Goal: Information Seeking & Learning: Understand process/instructions

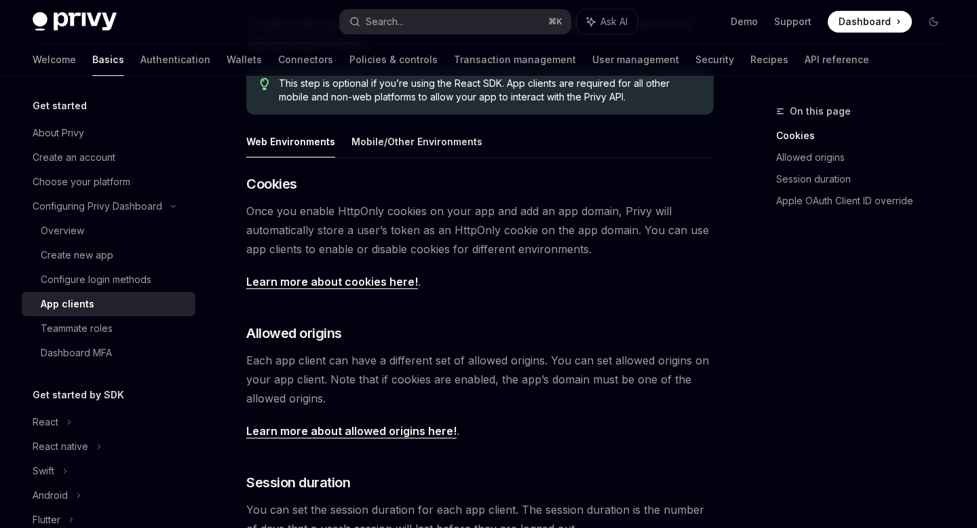
scroll to position [19, 0]
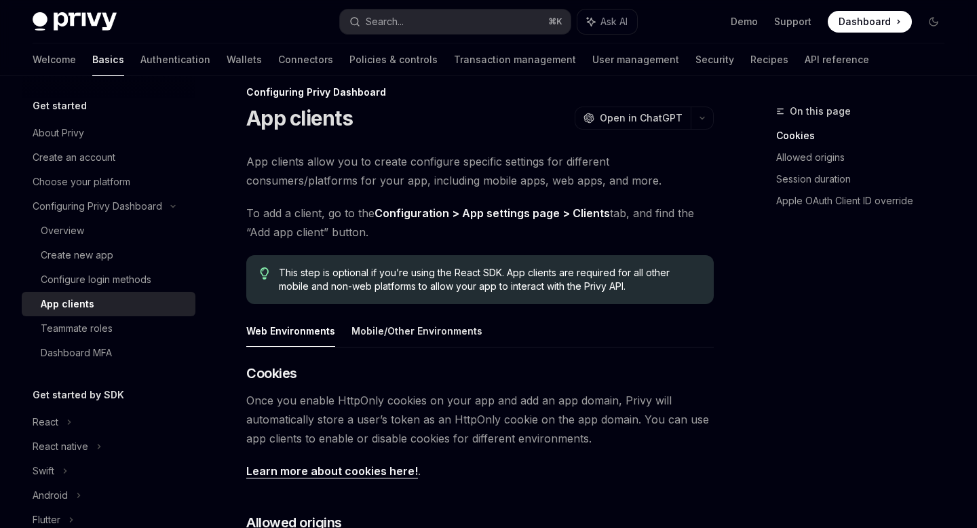
click at [437, 214] on link "Configuration > App settings page > Clients" at bounding box center [492, 213] width 235 height 14
click at [442, 212] on link "Configuration > App settings page > Clients" at bounding box center [492, 213] width 235 height 14
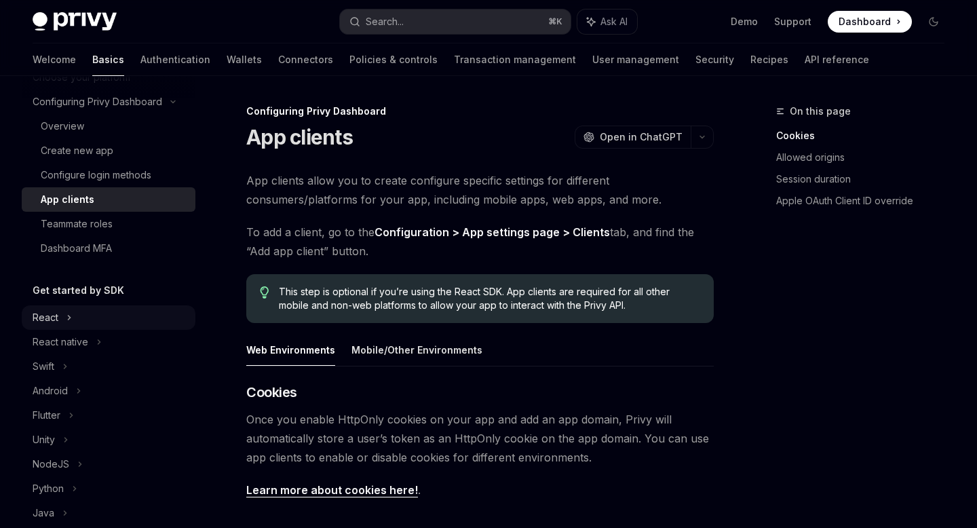
scroll to position [105, 0]
click at [88, 339] on div "React native" at bounding box center [109, 341] width 174 height 24
type textarea "*"
